Goal: Task Accomplishment & Management: Manage account settings

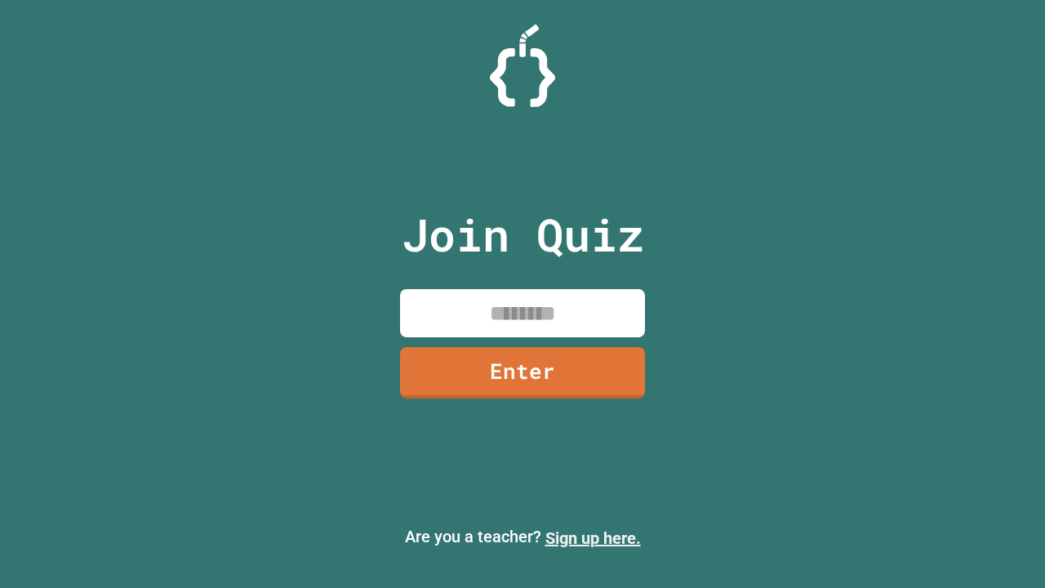
click at [593, 538] on link "Sign up here." at bounding box center [592, 538] width 95 height 20
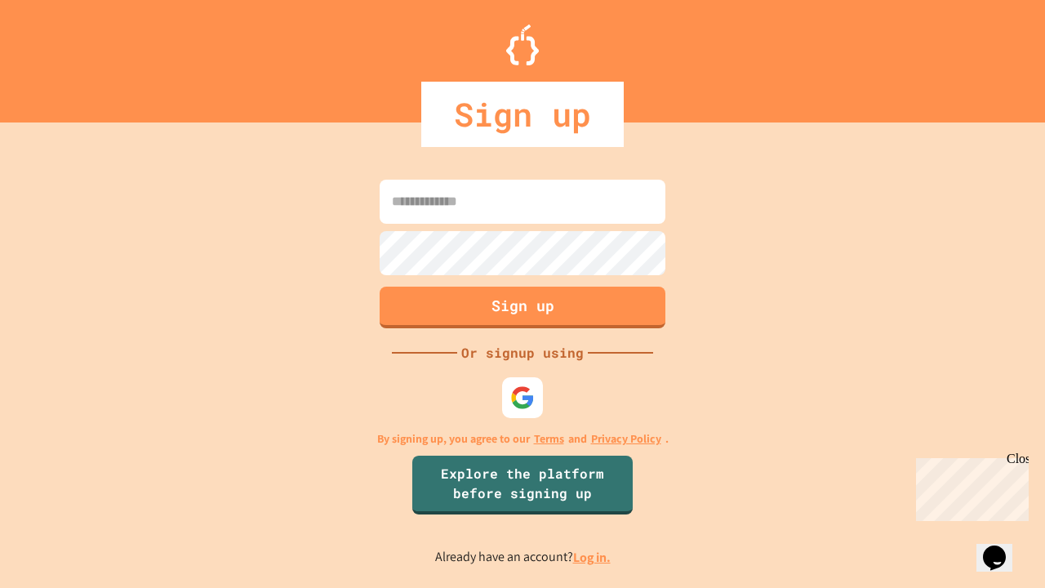
click at [593, 557] on link "Log in." at bounding box center [592, 556] width 38 height 17
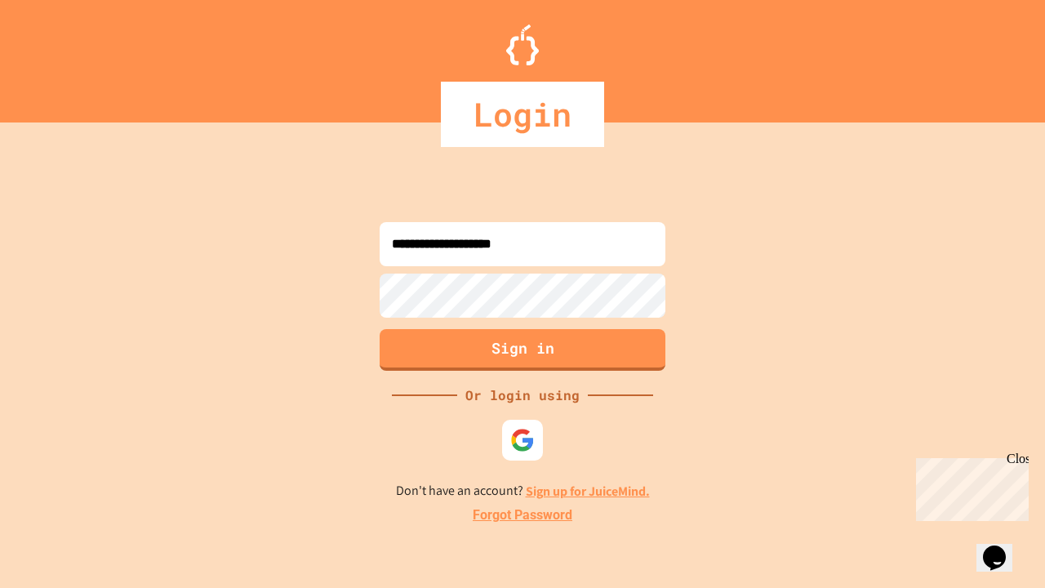
type input "**********"
